Goal: Task Accomplishment & Management: Manage account settings

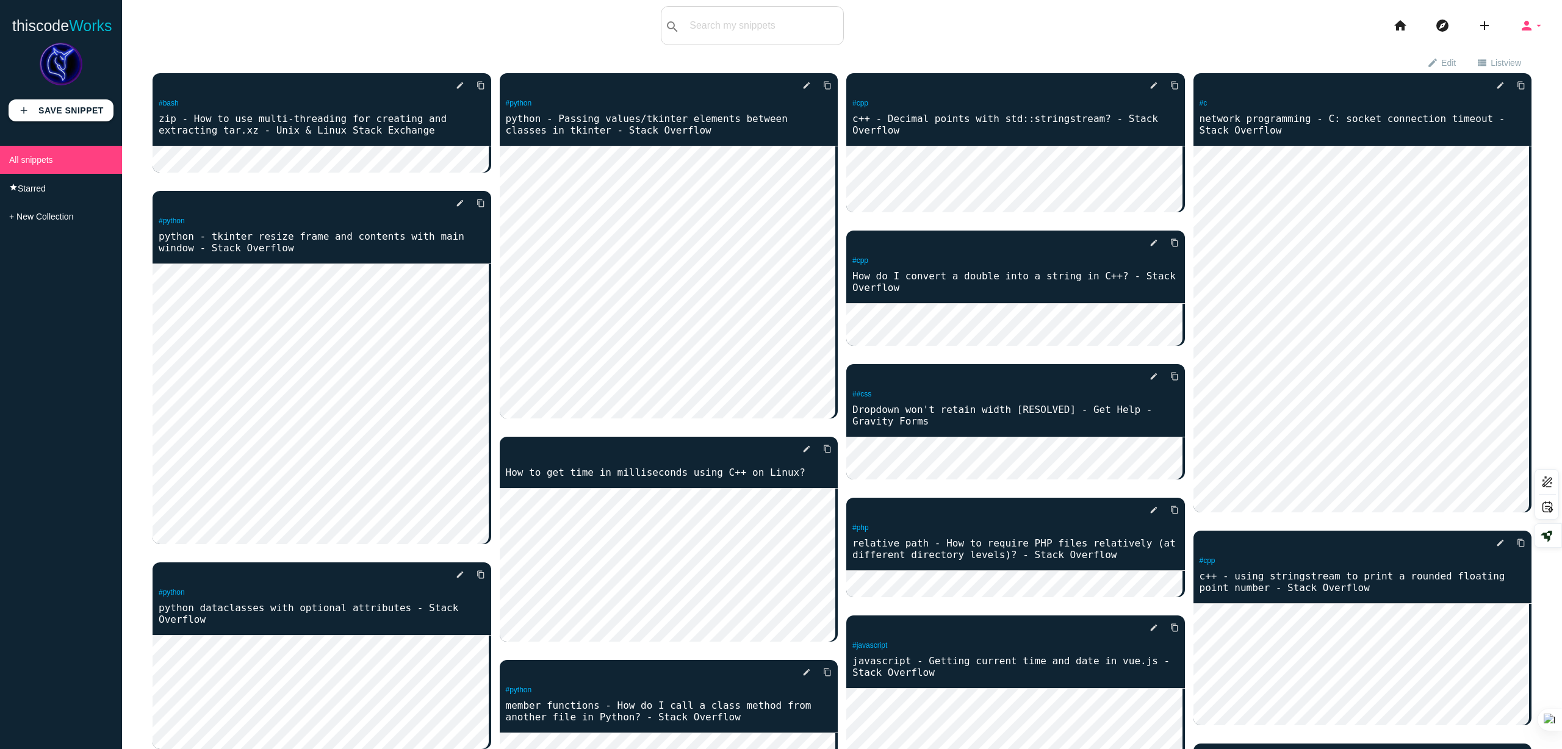
click at [1519, 26] on icon "person" at bounding box center [1526, 25] width 15 height 39
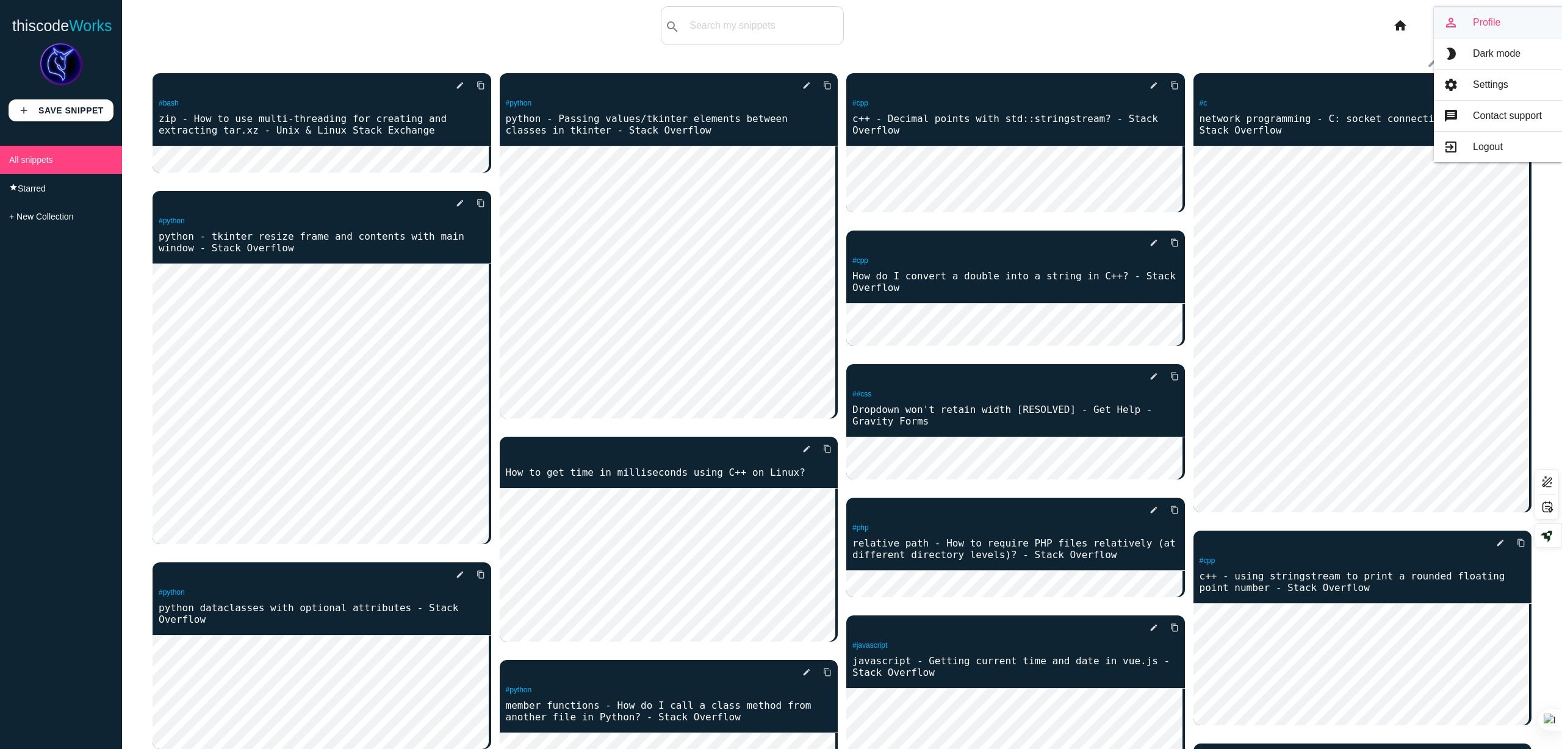
click at [1474, 25] on link "person_outline Profile" at bounding box center [1497, 22] width 128 height 30
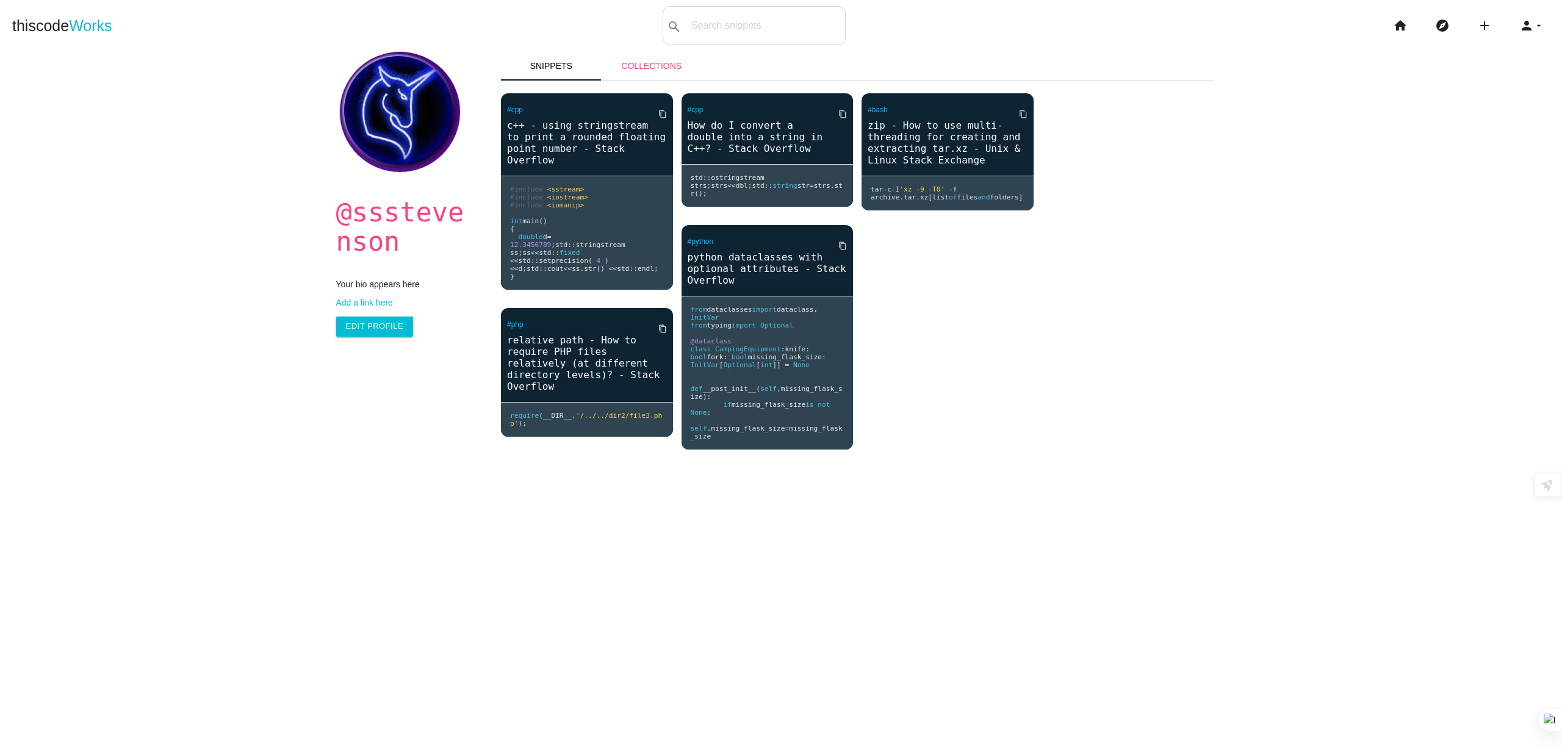
click at [658, 66] on link "Collections" at bounding box center [651, 65] width 101 height 29
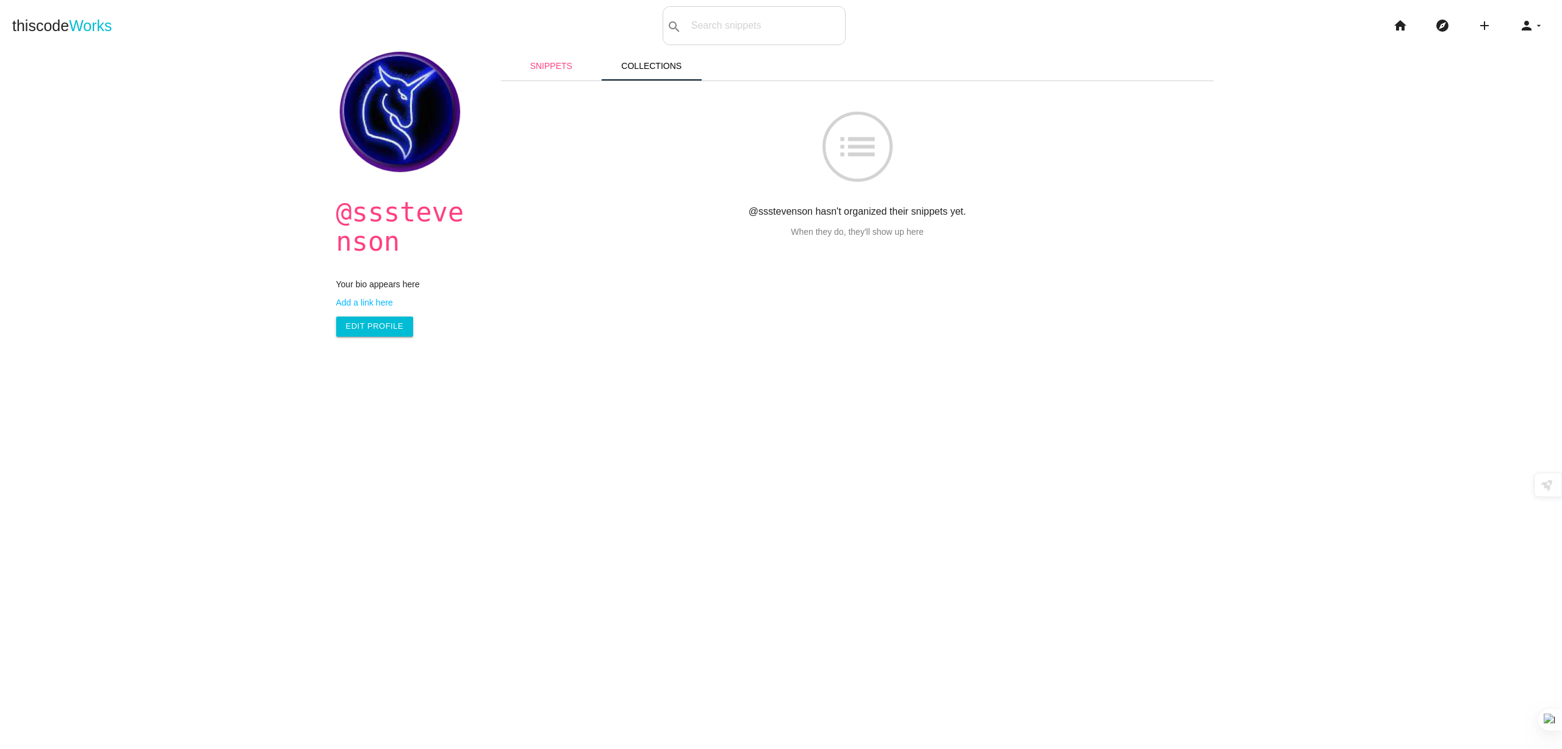
click at [554, 62] on link "Snippets" at bounding box center [551, 65] width 101 height 29
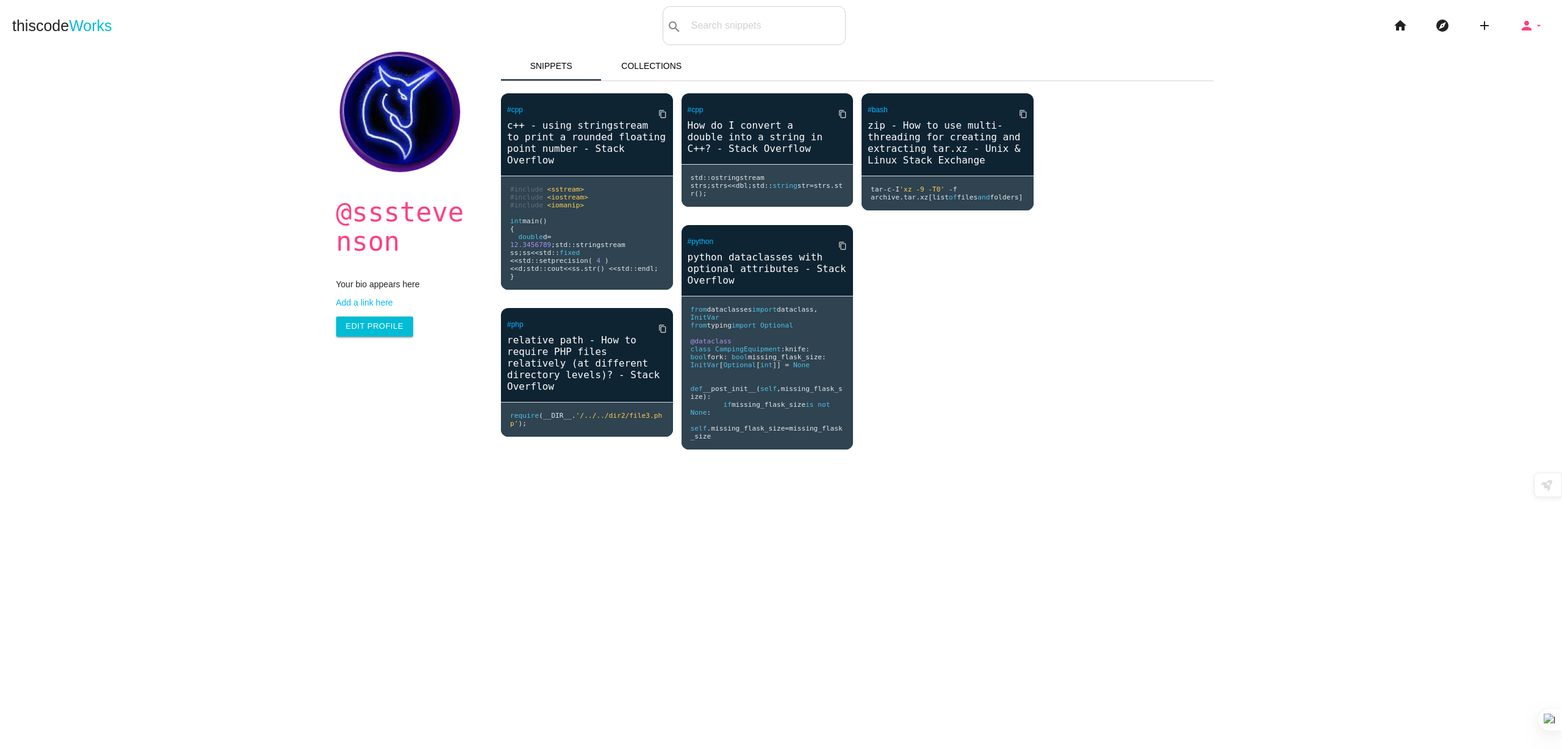
click at [1534, 35] on icon "arrow_drop_down" at bounding box center [1539, 25] width 10 height 39
click at [1479, 81] on link "settings Settings" at bounding box center [1497, 85] width 128 height 30
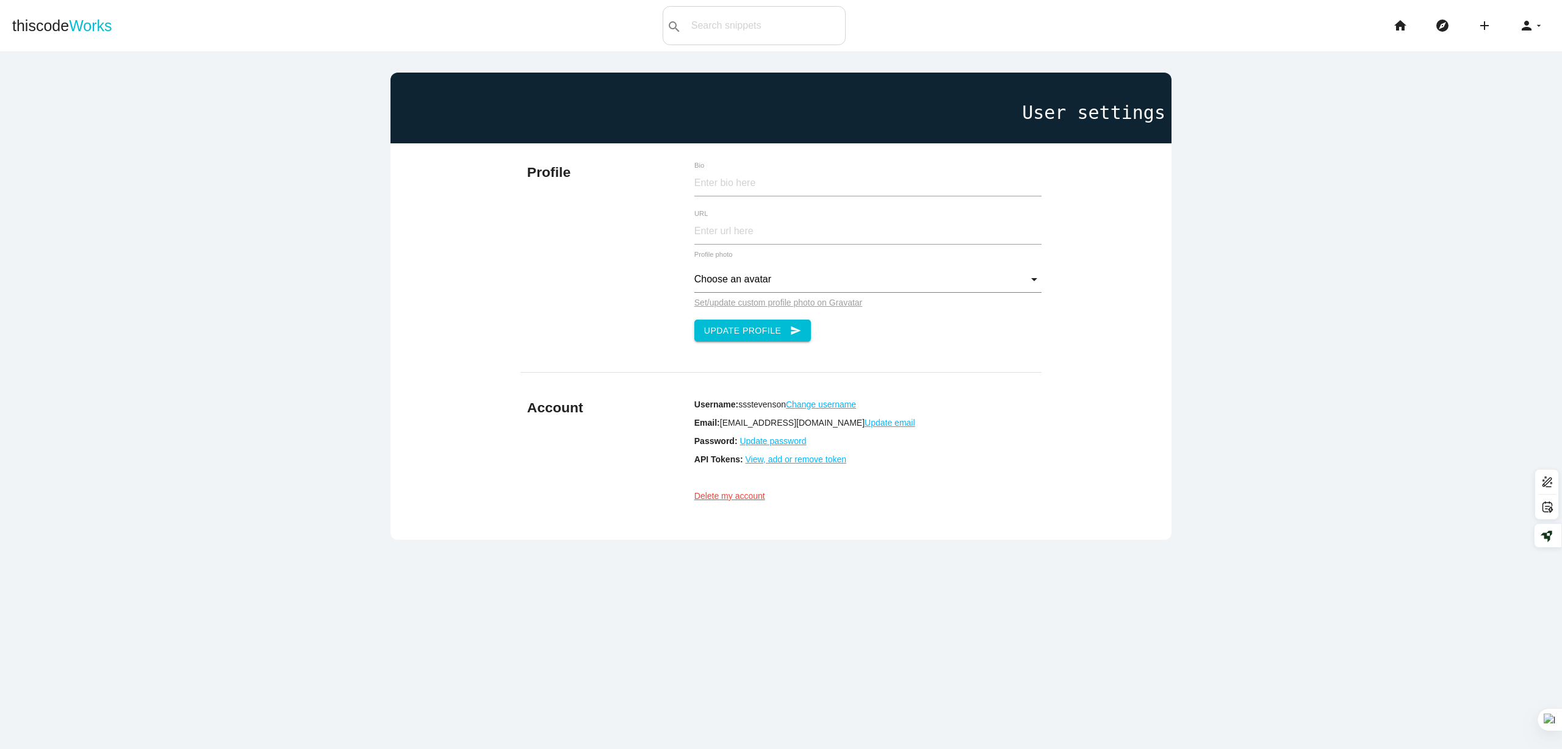
click at [1028, 282] on input "Choose an avatar" at bounding box center [867, 280] width 347 height 26
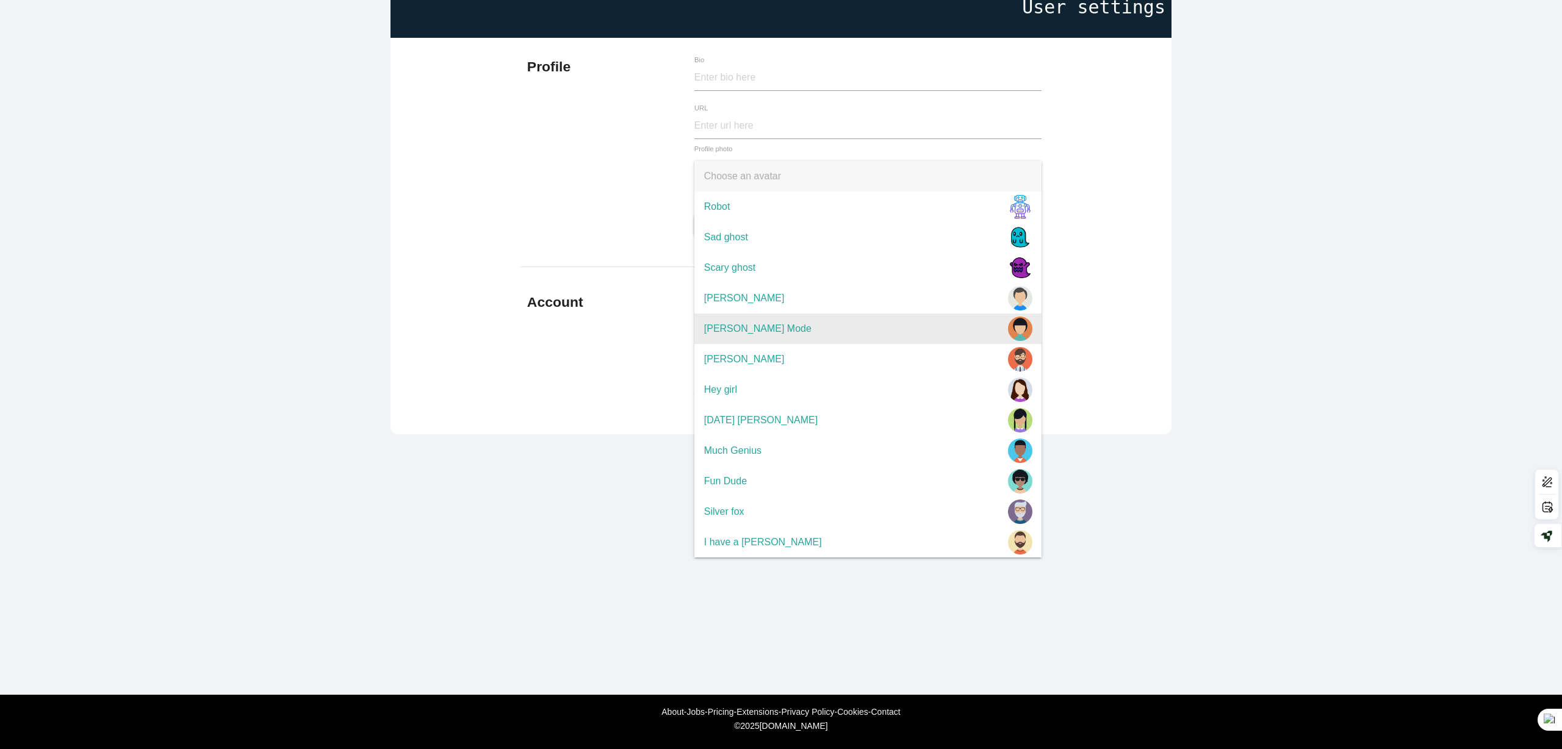
scroll to position [32, 0]
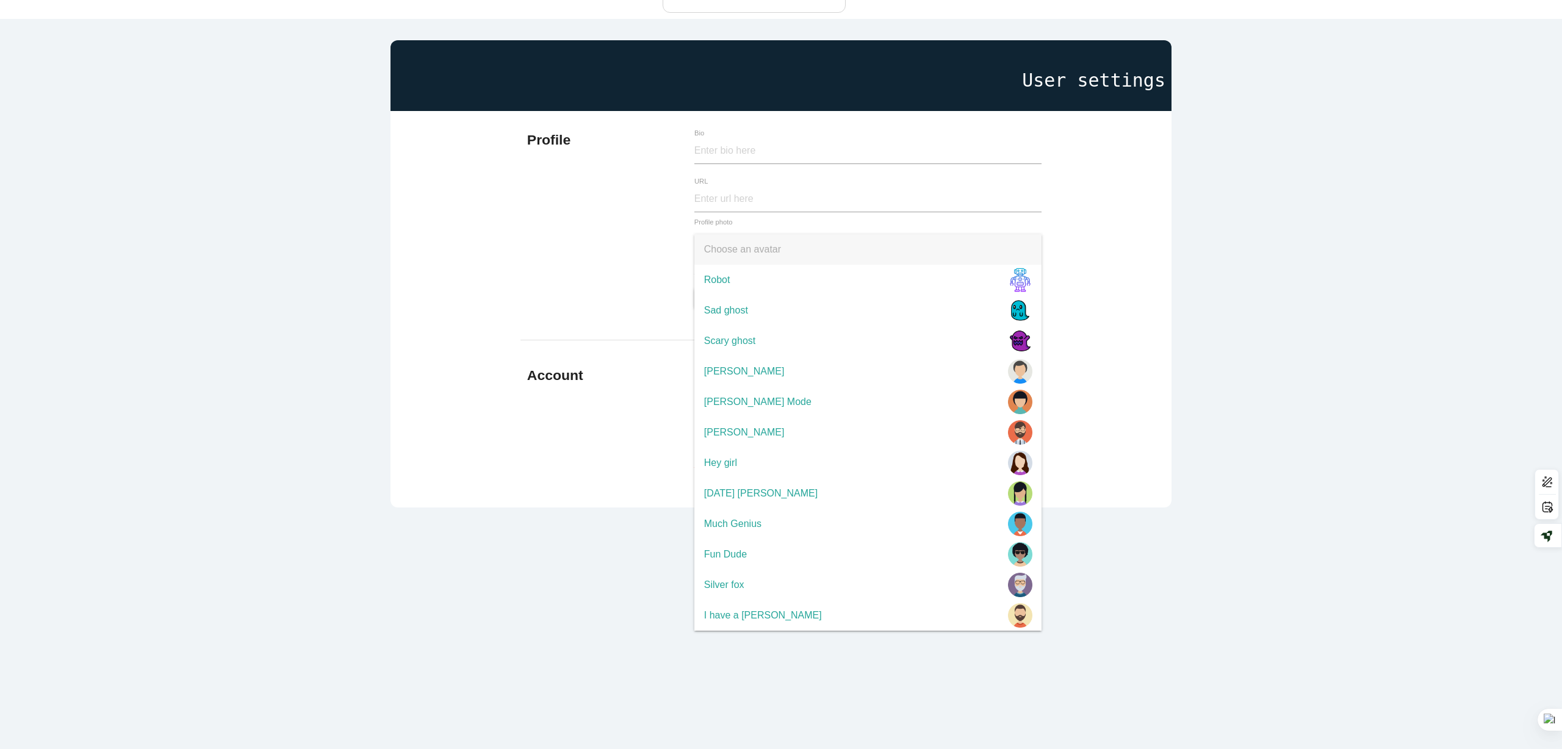
click at [1201, 268] on main "User settings Profile Bio URL Choose an avatar Choose an avatar Robot Sad ghost…" at bounding box center [781, 393] width 1562 height 749
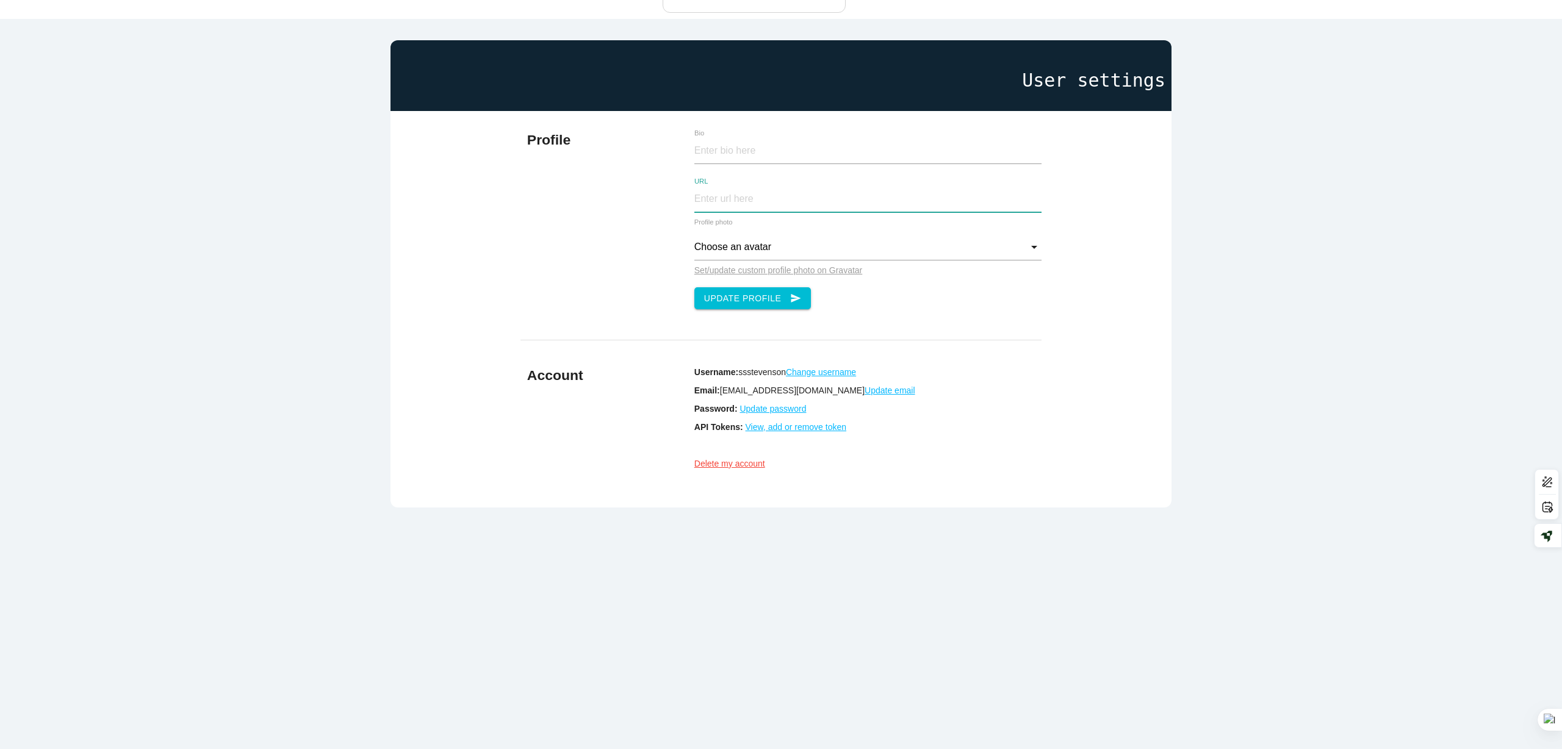
click at [847, 203] on input "URL" at bounding box center [867, 199] width 347 height 26
click at [776, 152] on input "Bio" at bounding box center [867, 151] width 347 height 26
click at [1421, 37] on main "User settings Profile Bio URL Choose an avatar Choose an avatar Robot Sad ghost…" at bounding box center [781, 393] width 1562 height 749
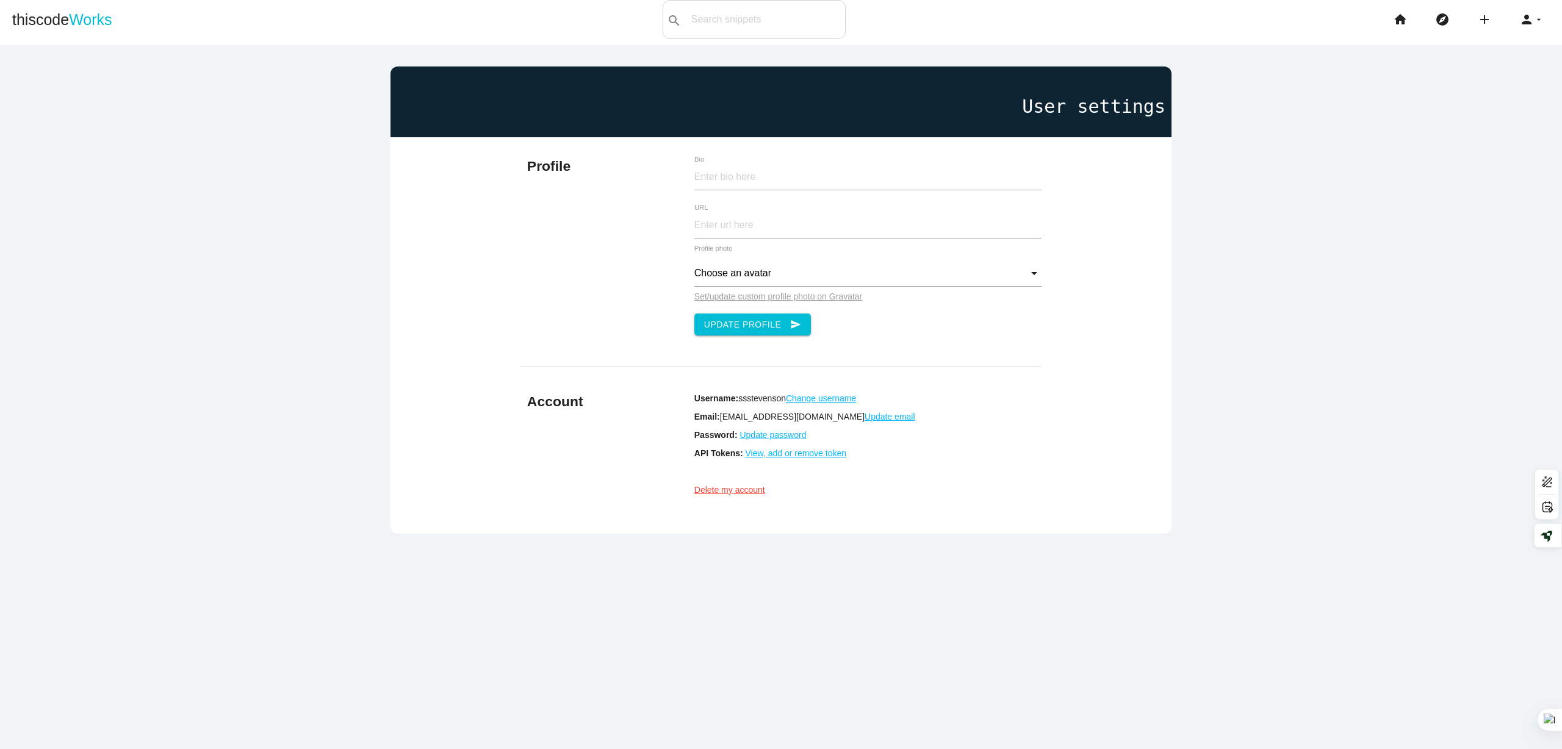
scroll to position [0, 0]
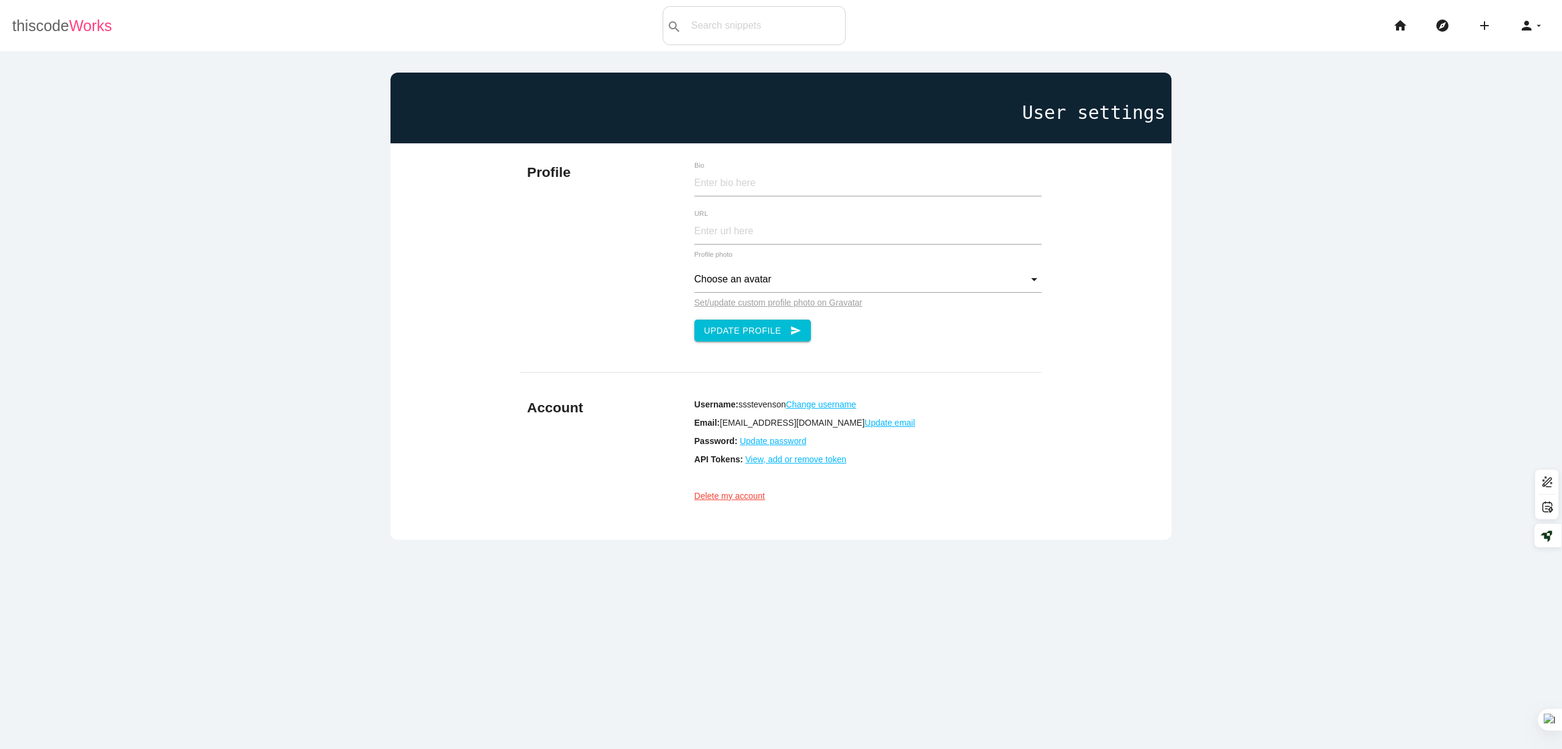
click at [40, 27] on link "thiscode Works" at bounding box center [62, 25] width 100 height 39
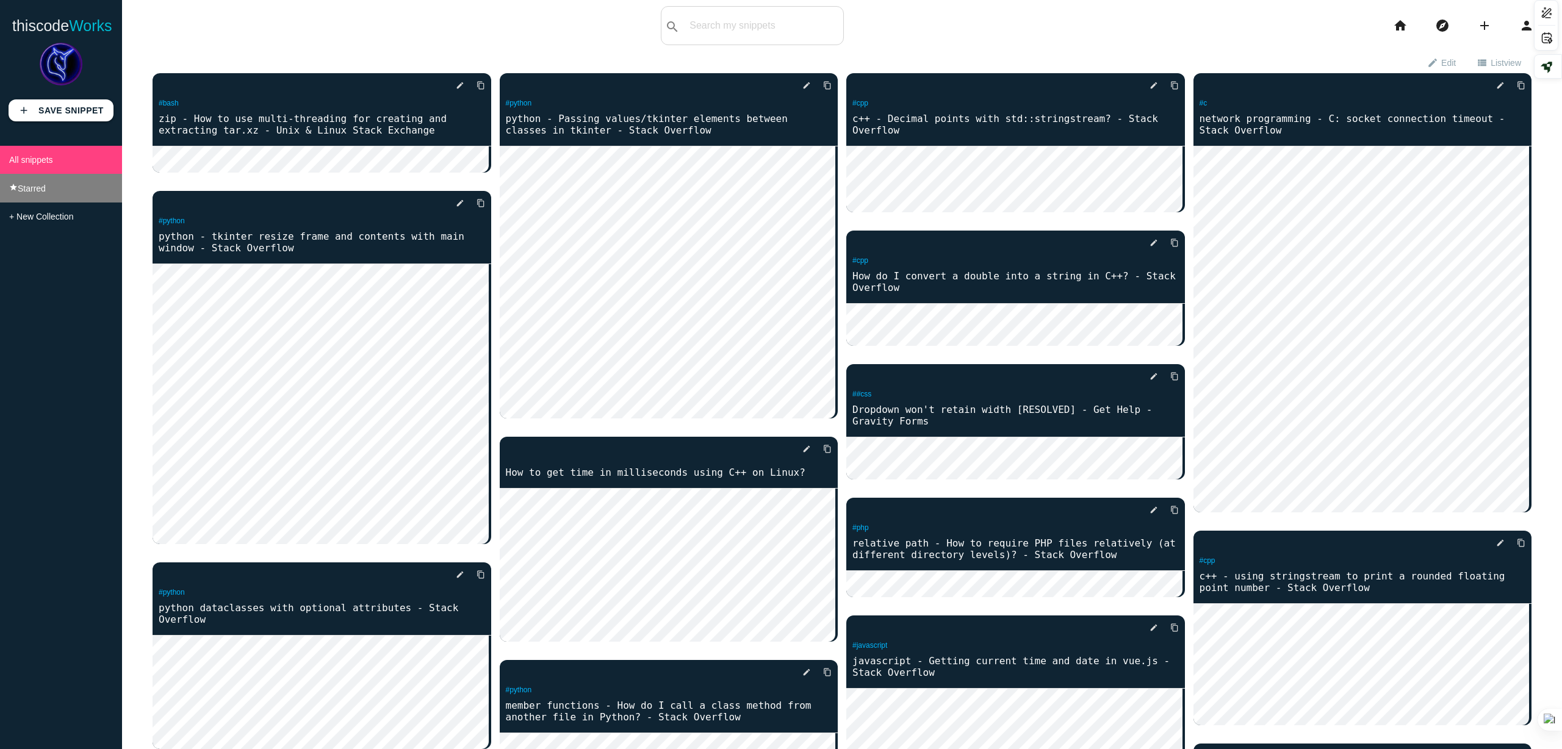
click at [73, 192] on li "star Starred" at bounding box center [61, 188] width 122 height 29
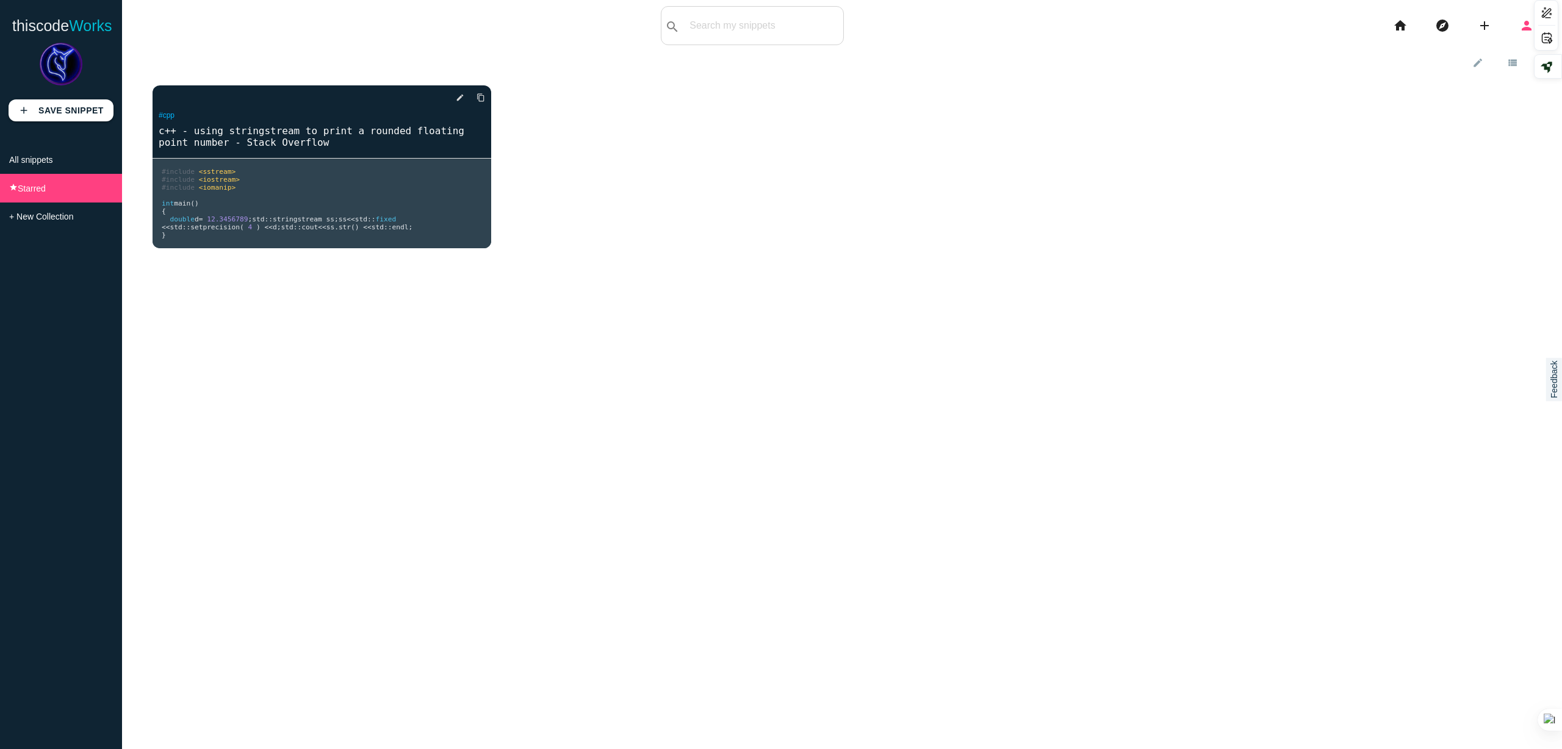
click at [1534, 21] on icon "arrow_drop_down" at bounding box center [1539, 25] width 10 height 39
click at [1485, 148] on link "exit_to_app Logout" at bounding box center [1497, 147] width 128 height 30
